Goal: Information Seeking & Learning: Learn about a topic

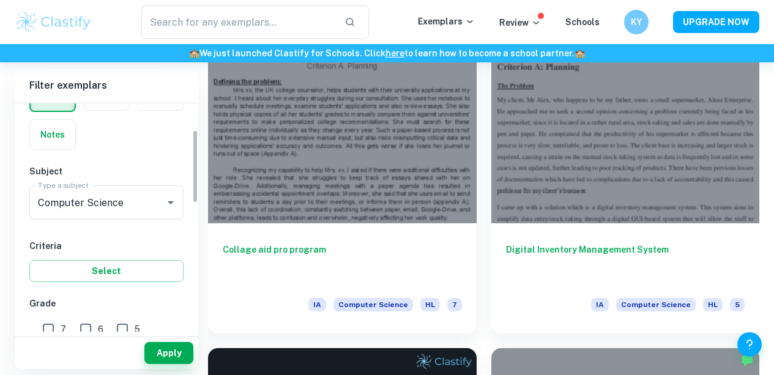
scroll to position [83, 0]
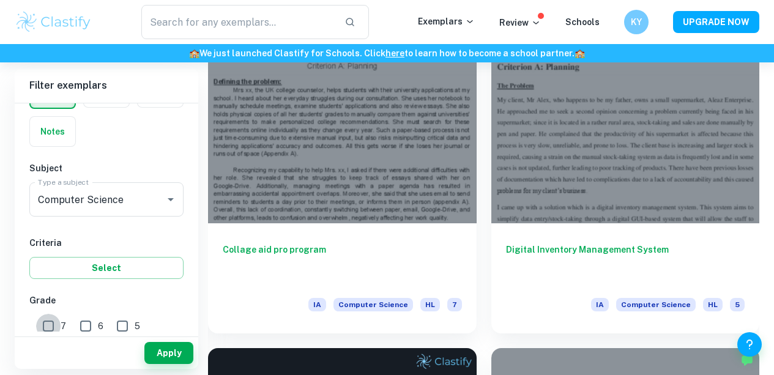
click at [46, 328] on input "7" at bounding box center [48, 326] width 24 height 24
checkbox input "true"
click at [174, 353] on button "Apply" at bounding box center [168, 353] width 49 height 22
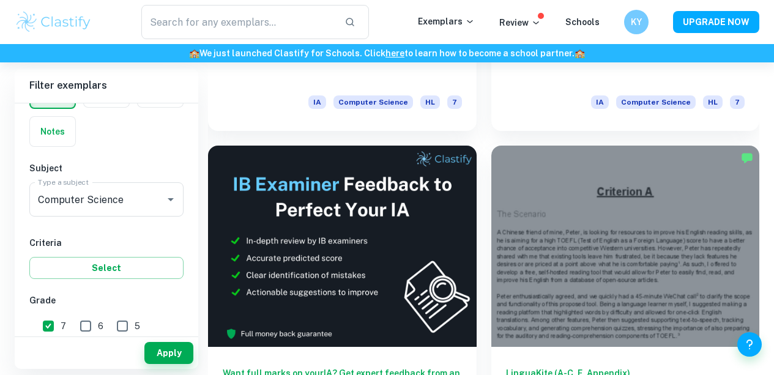
scroll to position [593, 0]
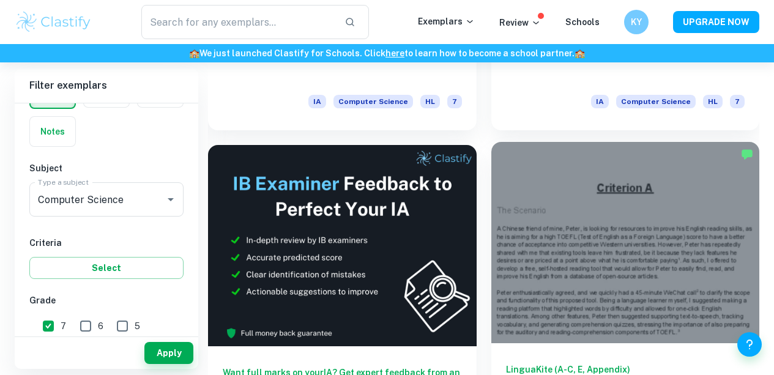
click at [491, 204] on div at bounding box center [625, 242] width 269 height 201
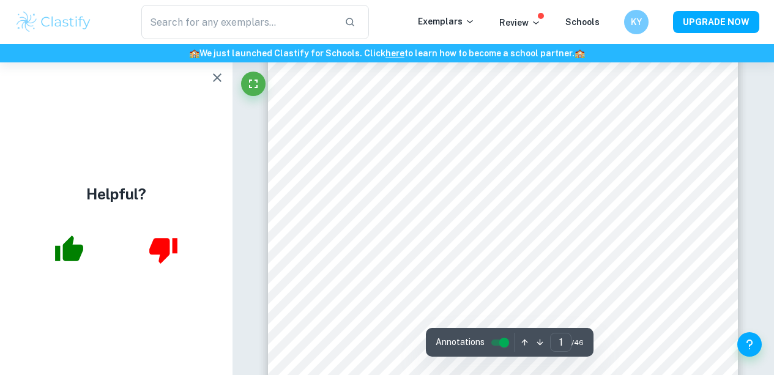
scroll to position [105, 0]
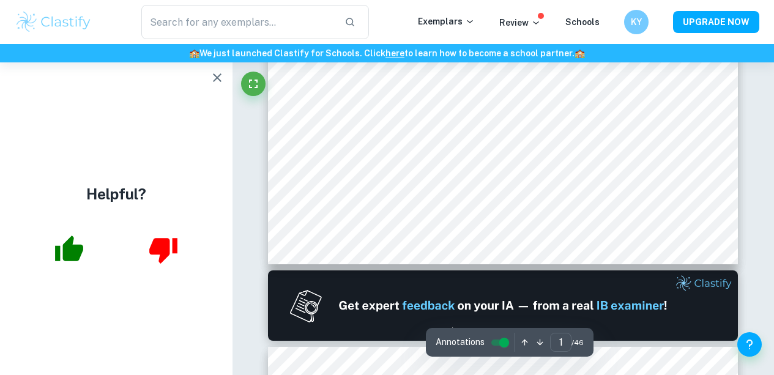
type input "2"
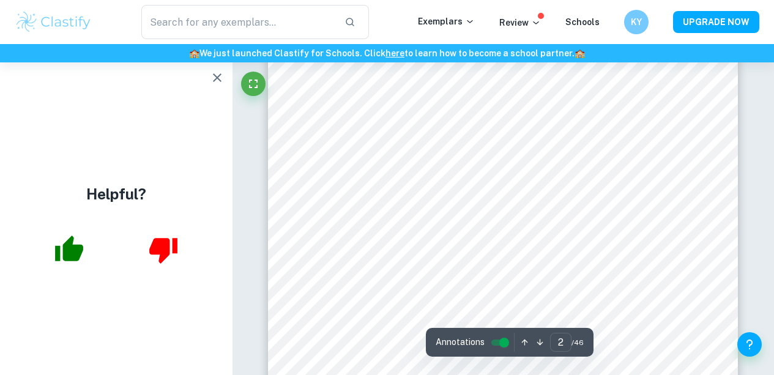
scroll to position [919, 0]
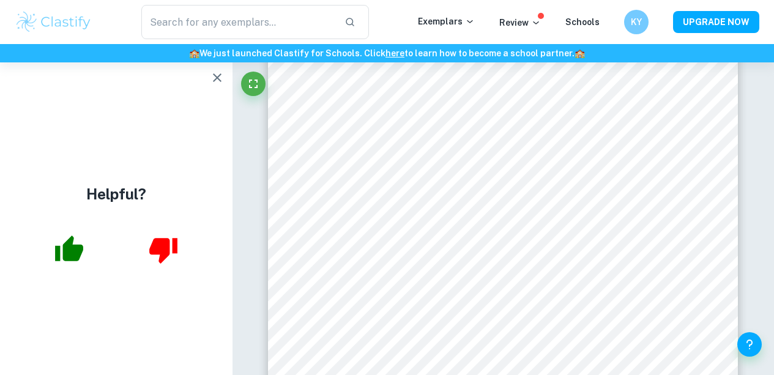
click at [165, 175] on div "Helpful?" at bounding box center [116, 218] width 232 height 313
click at [184, 118] on div "Helpful?" at bounding box center [116, 218] width 232 height 313
